Goal: Transaction & Acquisition: Purchase product/service

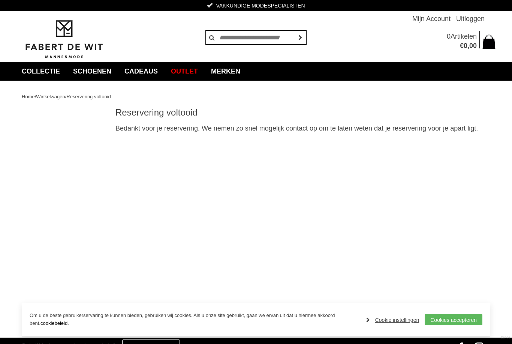
click at [0, 0] on link "Overhemden" at bounding box center [0, 0] width 0 height 0
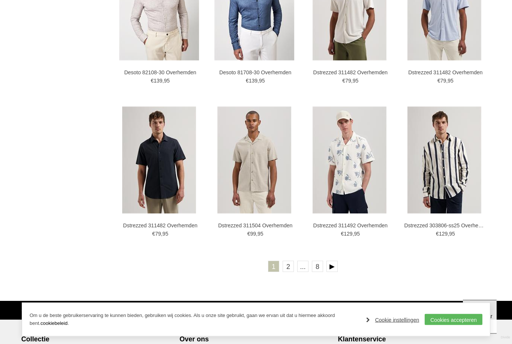
scroll to position [1259, 0]
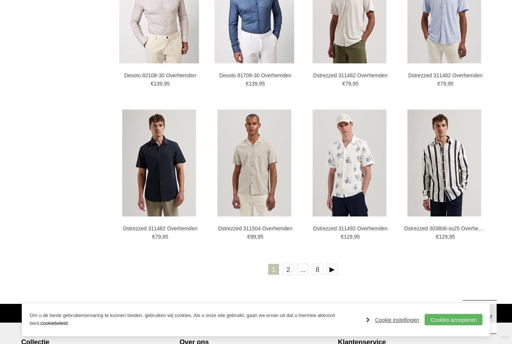
click at [334, 270] on link at bounding box center [332, 269] width 11 height 11
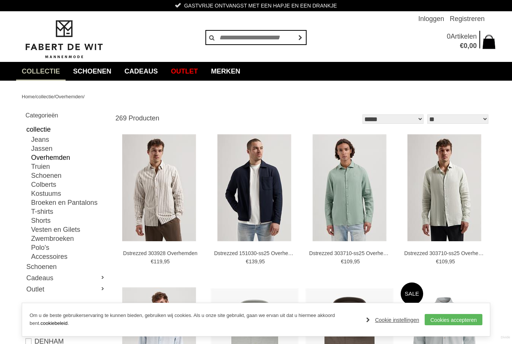
click at [482, 119] on select "** ** ** **" at bounding box center [458, 118] width 61 height 9
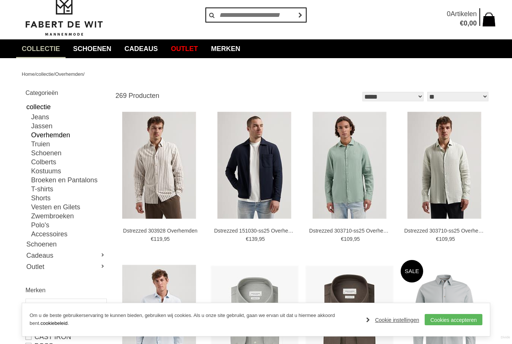
scroll to position [24, 0]
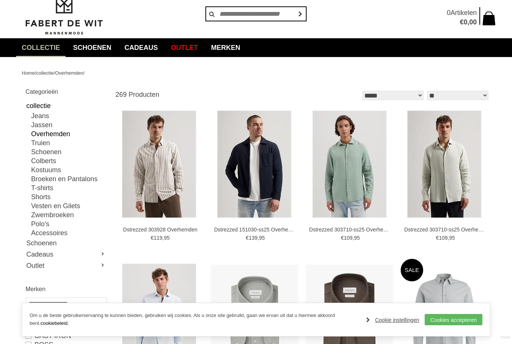
click at [456, 321] on link "Cookies accepteren" at bounding box center [454, 319] width 58 height 11
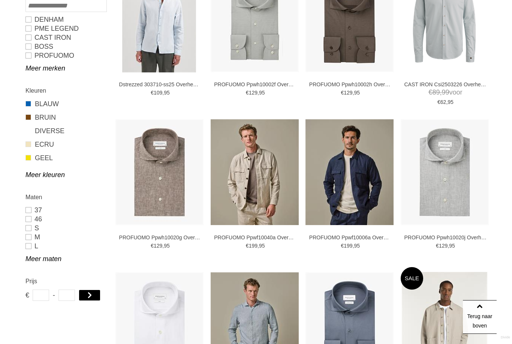
scroll to position [334, 0]
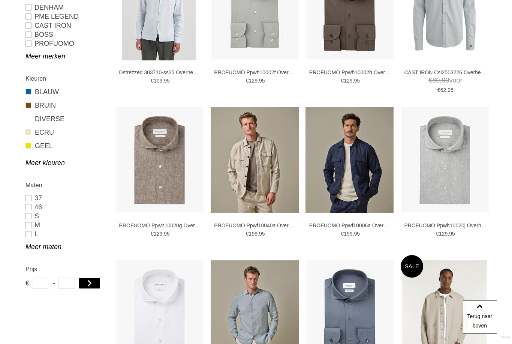
click at [29, 245] on link "Meer maten" at bounding box center [66, 246] width 81 height 9
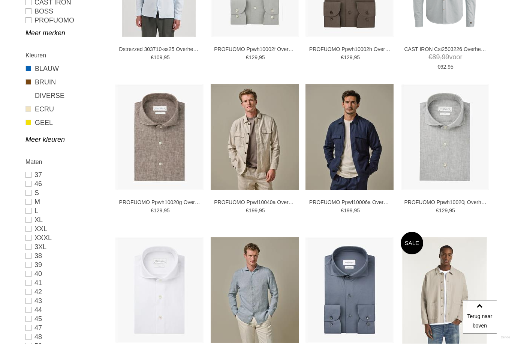
scroll to position [357, 0]
click at [27, 222] on link "XL" at bounding box center [66, 219] width 81 height 9
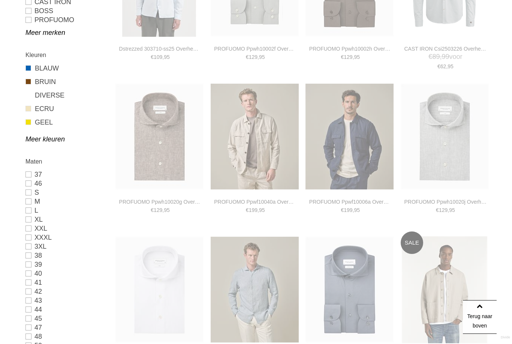
type input "**"
type input "***"
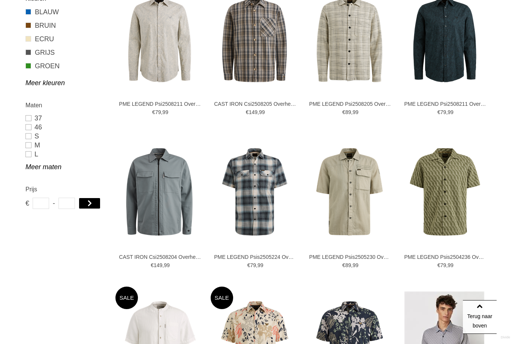
click at [40, 167] on link "Meer maten" at bounding box center [66, 166] width 81 height 9
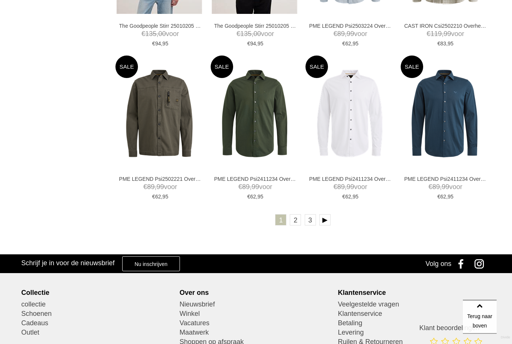
scroll to position [1354, 0]
click at [326, 216] on link at bounding box center [325, 219] width 11 height 11
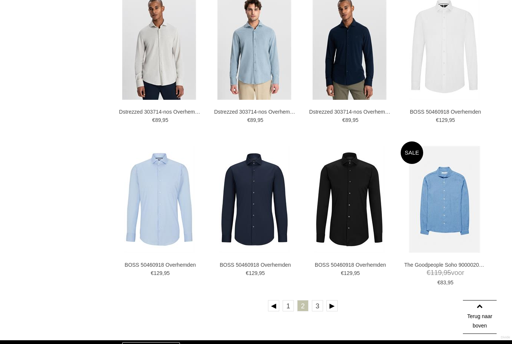
scroll to position [1260, 0]
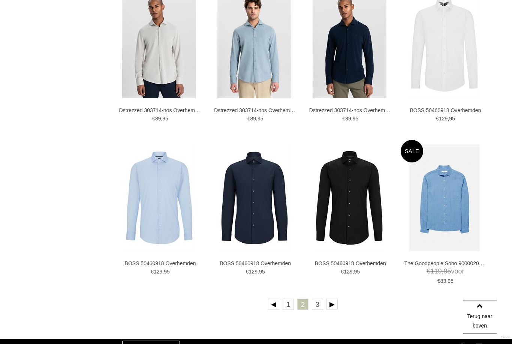
click at [334, 303] on link at bounding box center [332, 304] width 11 height 11
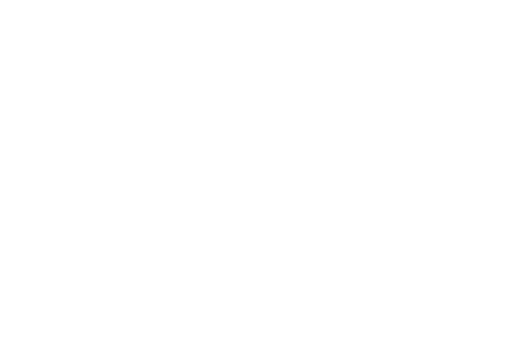
scroll to position [1283, 0]
